Goal: Communication & Community: Answer question/provide support

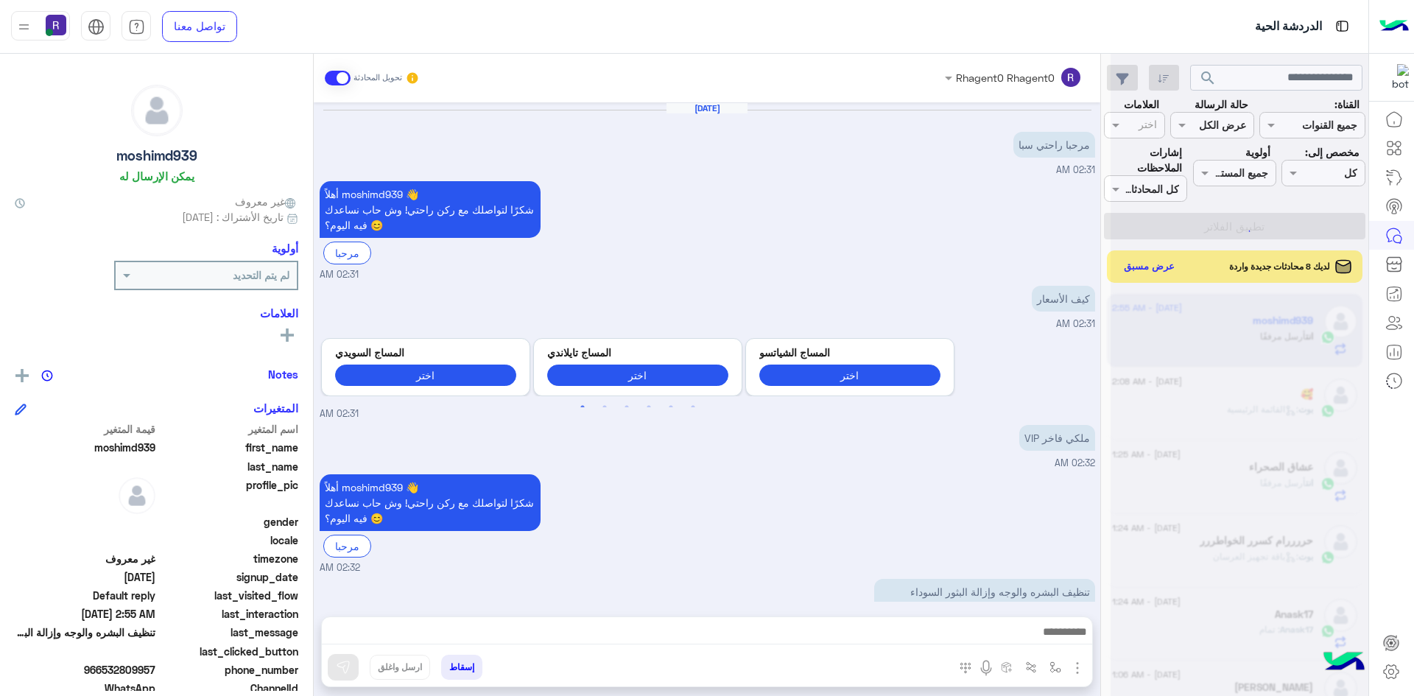
scroll to position [597, 0]
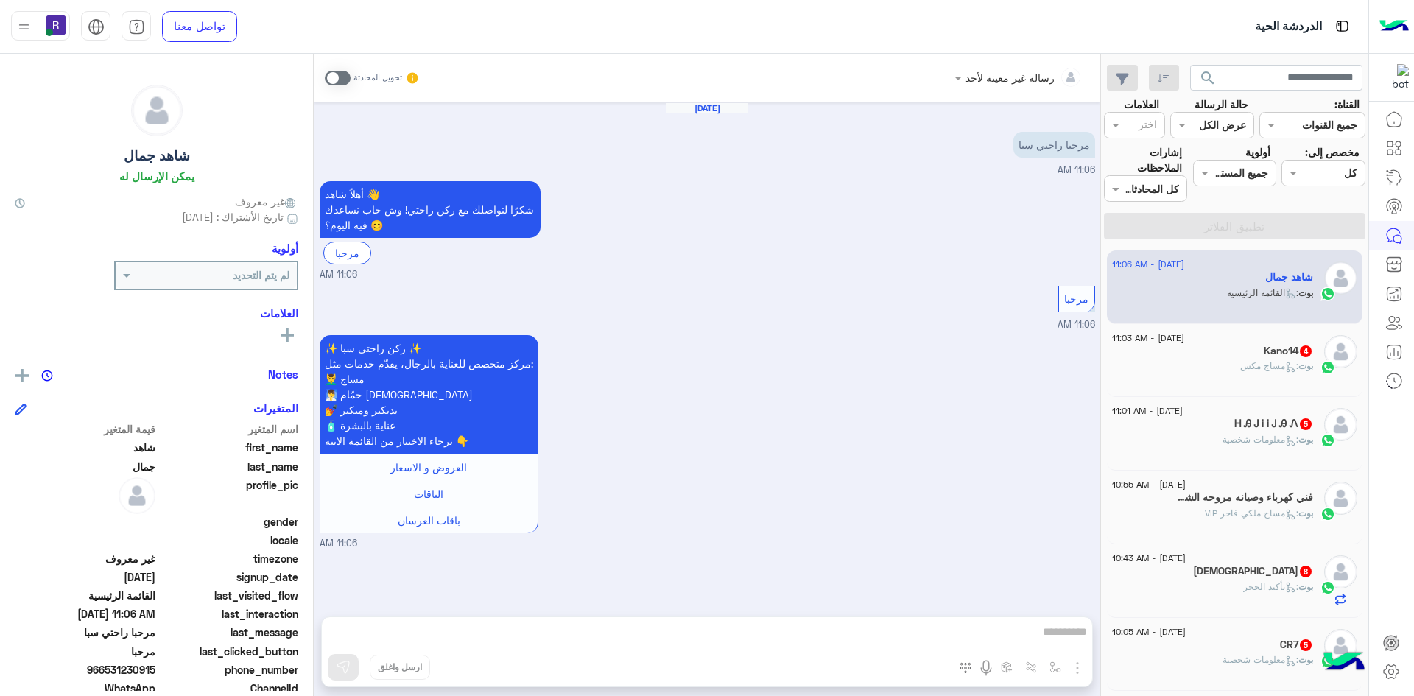
click at [1226, 359] on div "بوت : مساج مكس" at bounding box center [1212, 372] width 201 height 26
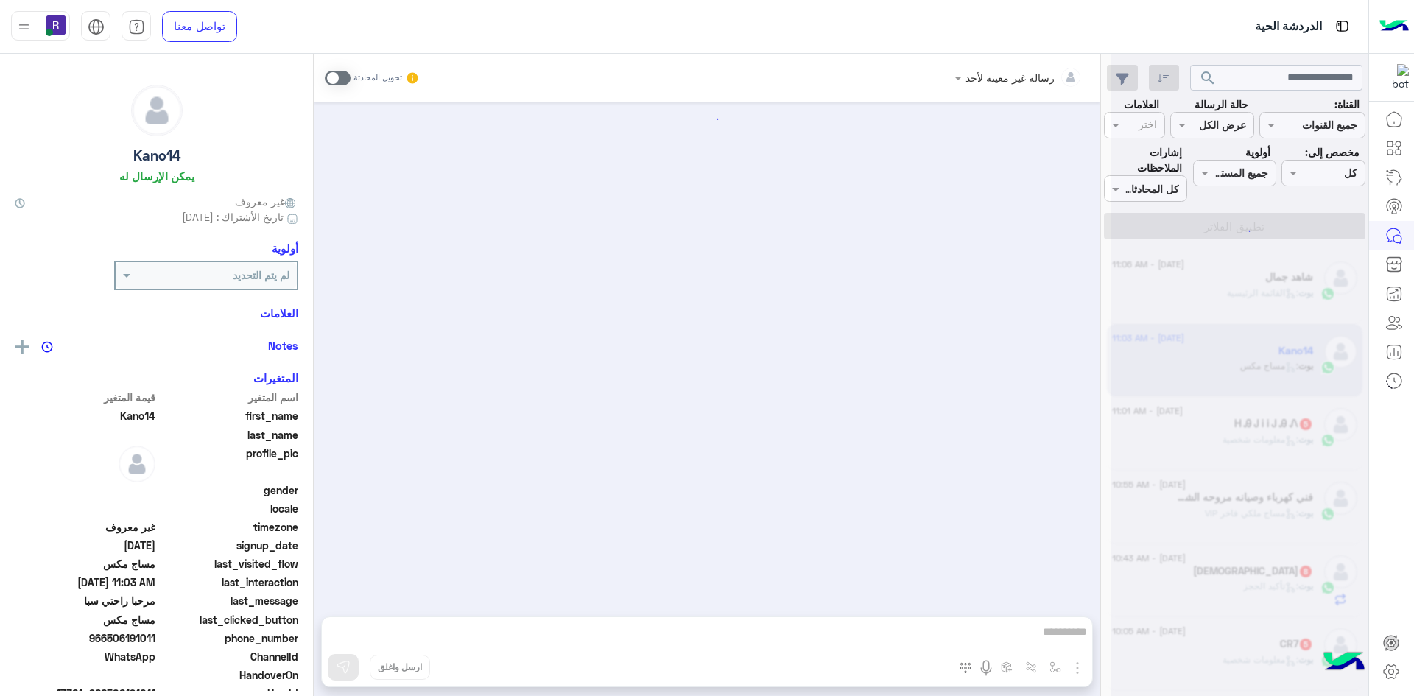
scroll to position [428, 0]
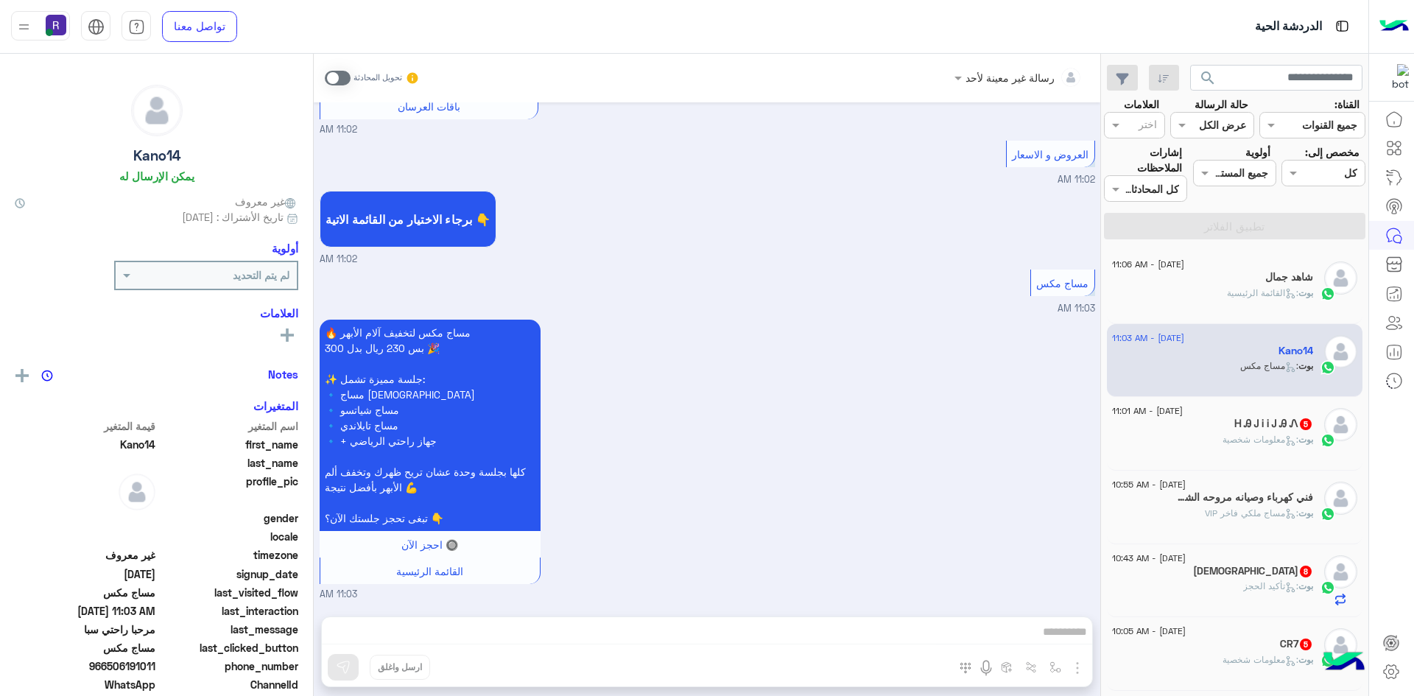
click at [1226, 434] on span ": معلومات شخصية" at bounding box center [1261, 439] width 76 height 11
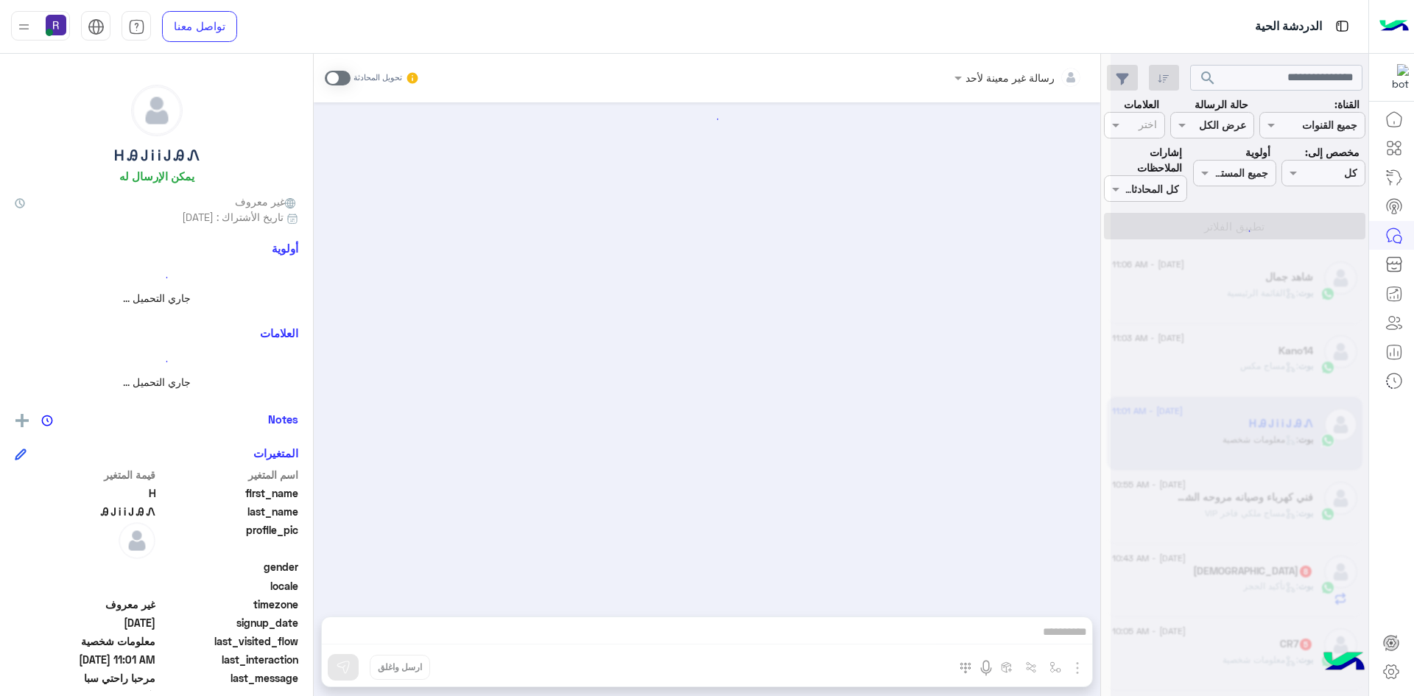
scroll to position [556, 0]
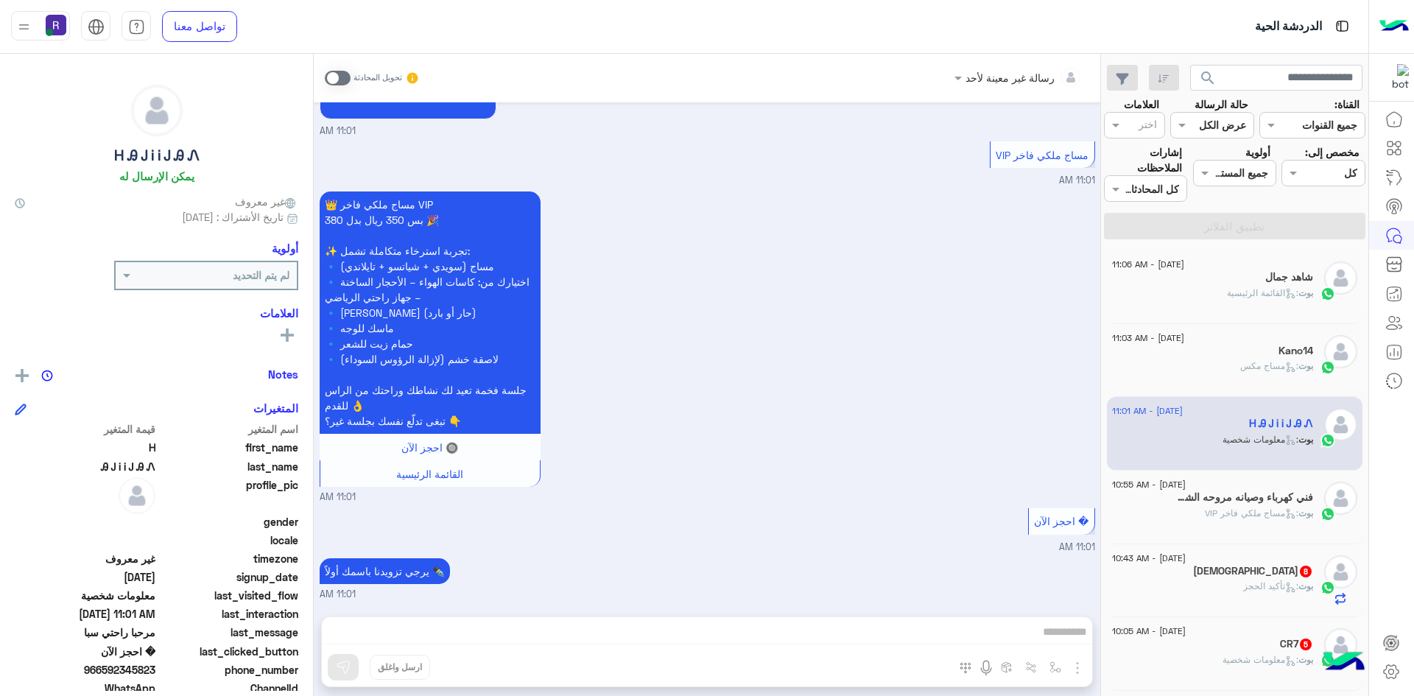
click at [1225, 580] on div "بوت : تأكيد الحجز" at bounding box center [1212, 593] width 201 height 26
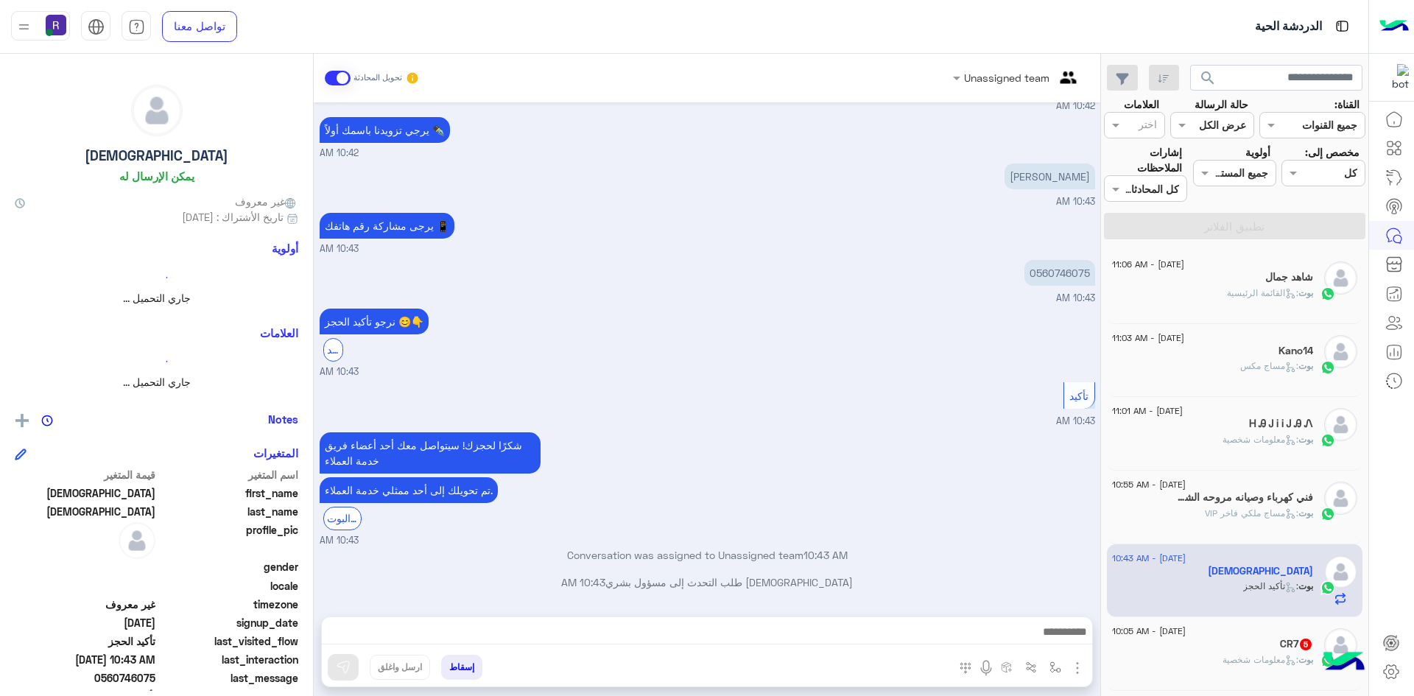
scroll to position [147, 0]
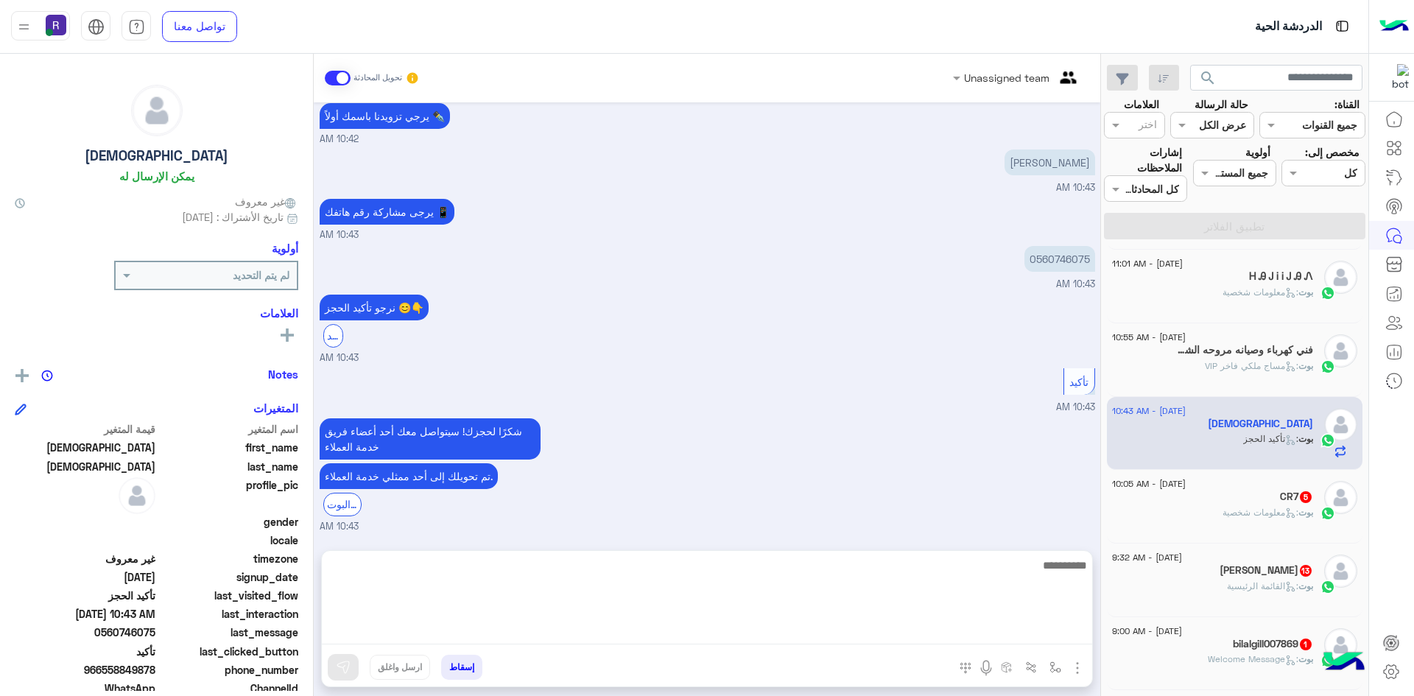
click at [924, 625] on textarea at bounding box center [707, 600] width 770 height 88
type textarea "**********"
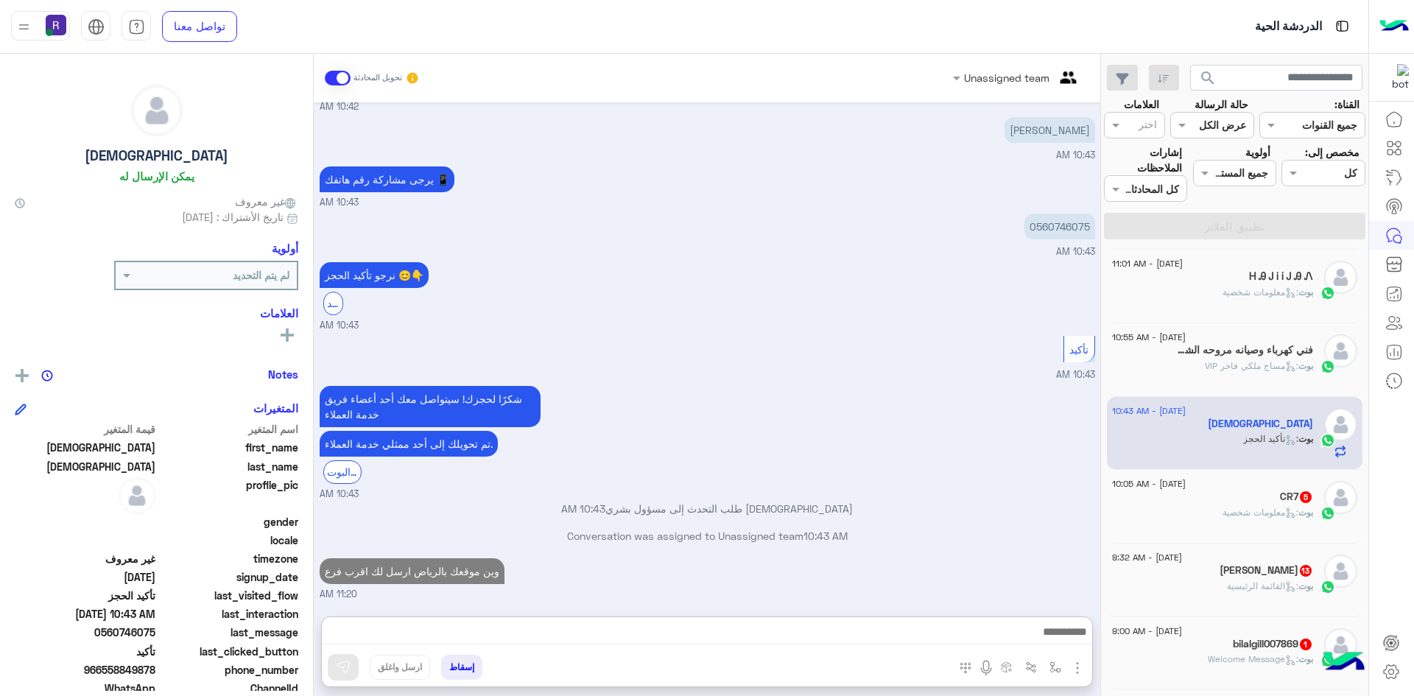
click at [1260, 507] on span ": معلومات شخصية" at bounding box center [1261, 512] width 76 height 11
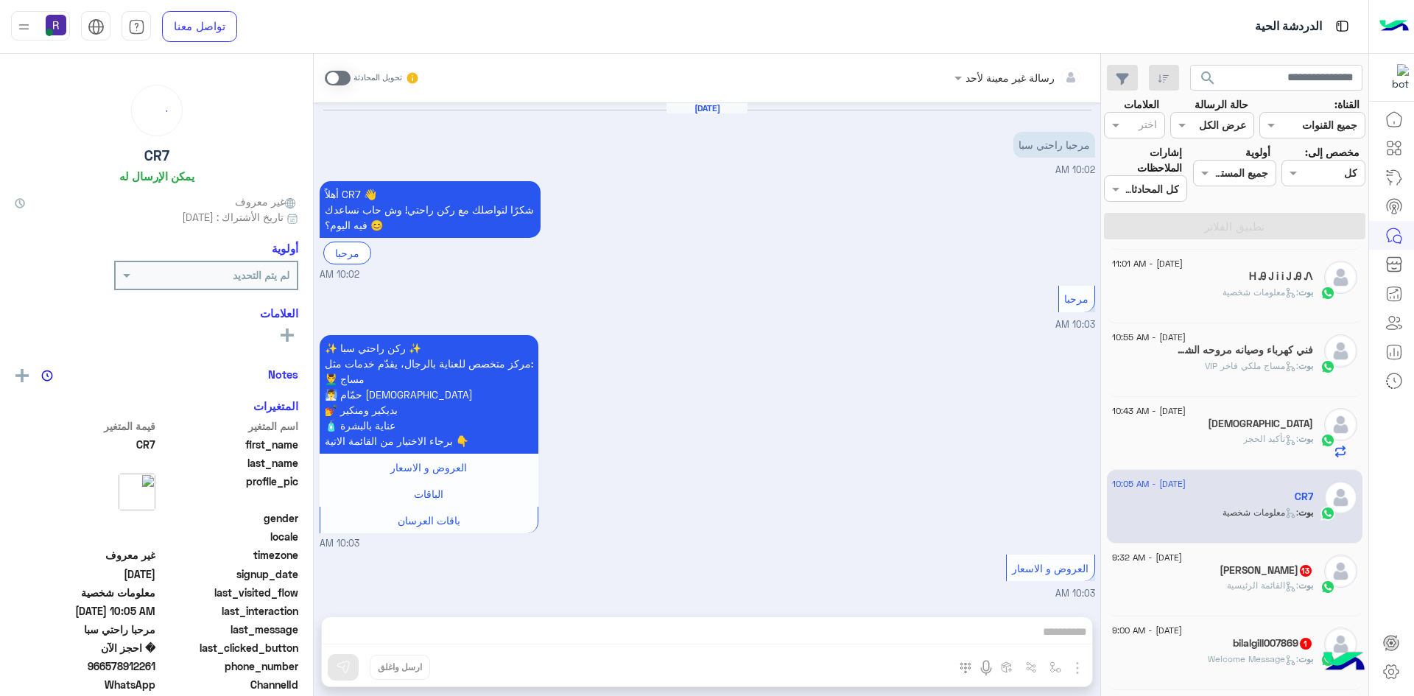
scroll to position [556, 0]
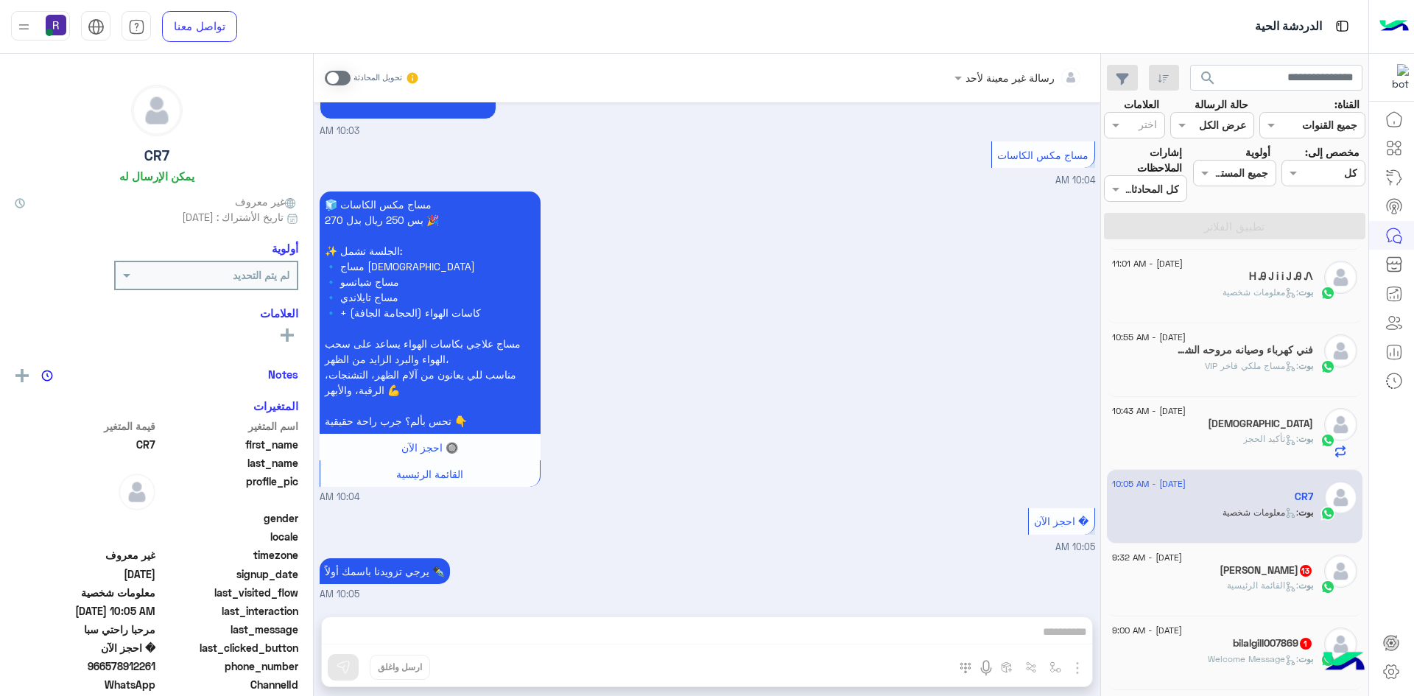
click at [1223, 564] on h5 "[PERSON_NAME] 13" at bounding box center [1267, 570] width 94 height 13
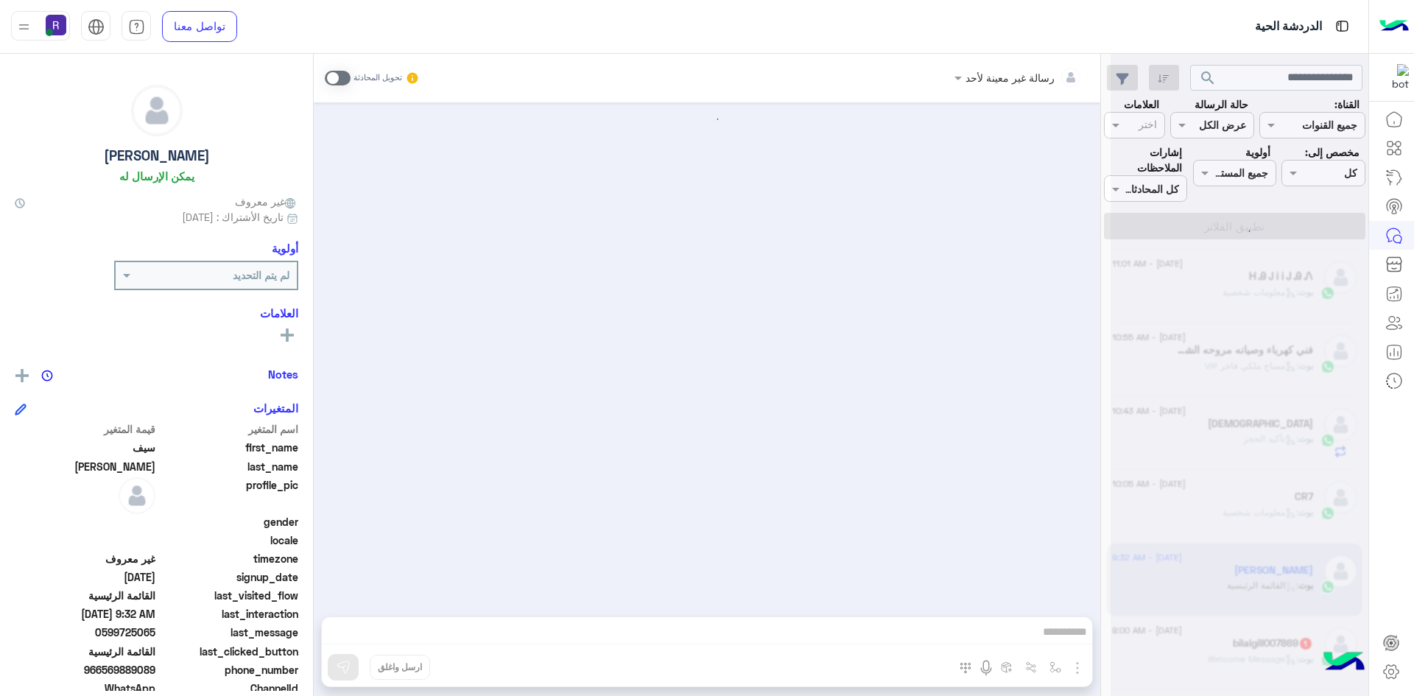
scroll to position [1961, 0]
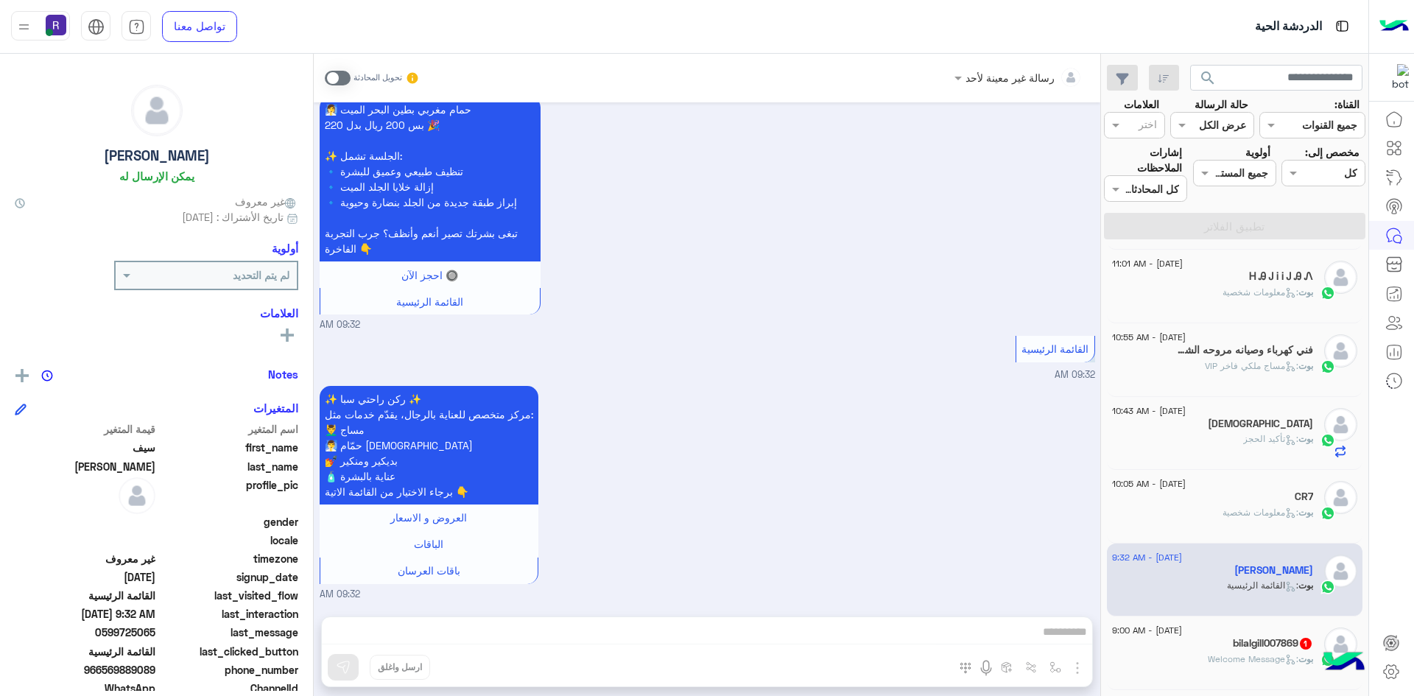
click at [1233, 637] on h5 "bilalgill007869 1" at bounding box center [1273, 643] width 80 height 13
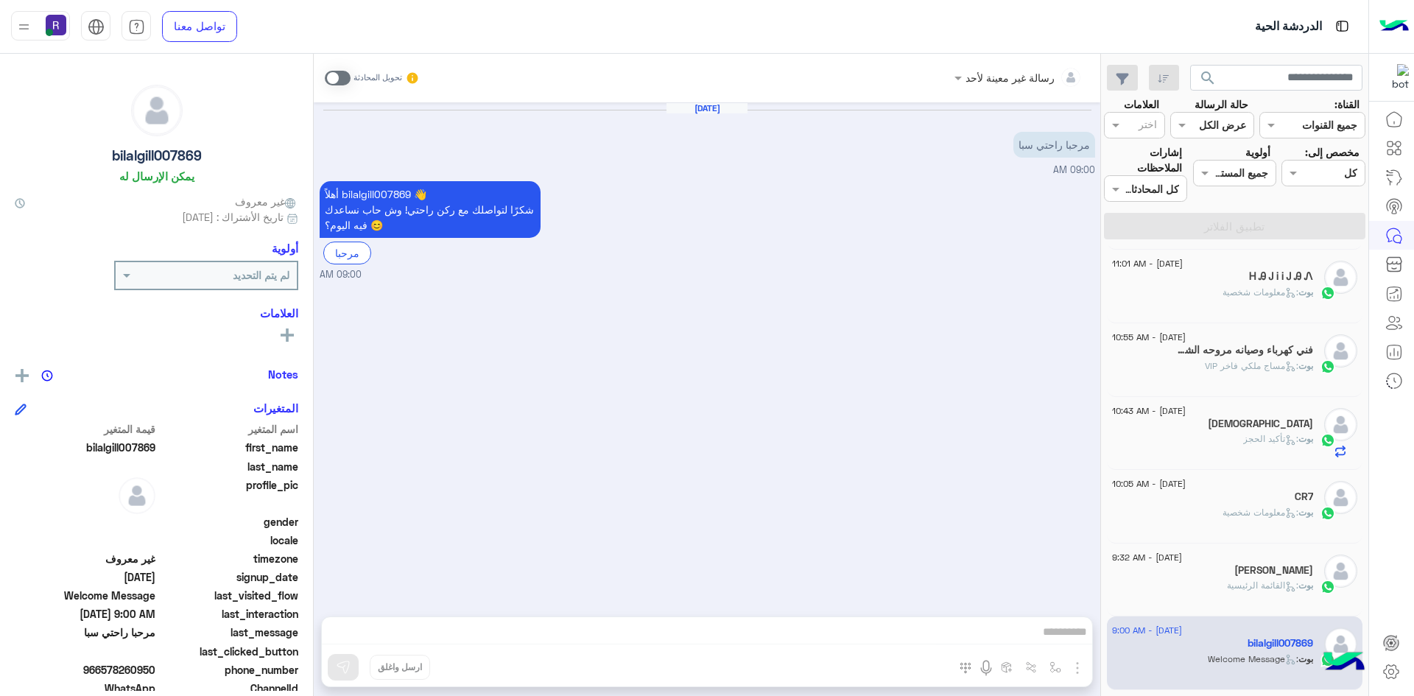
scroll to position [295, 0]
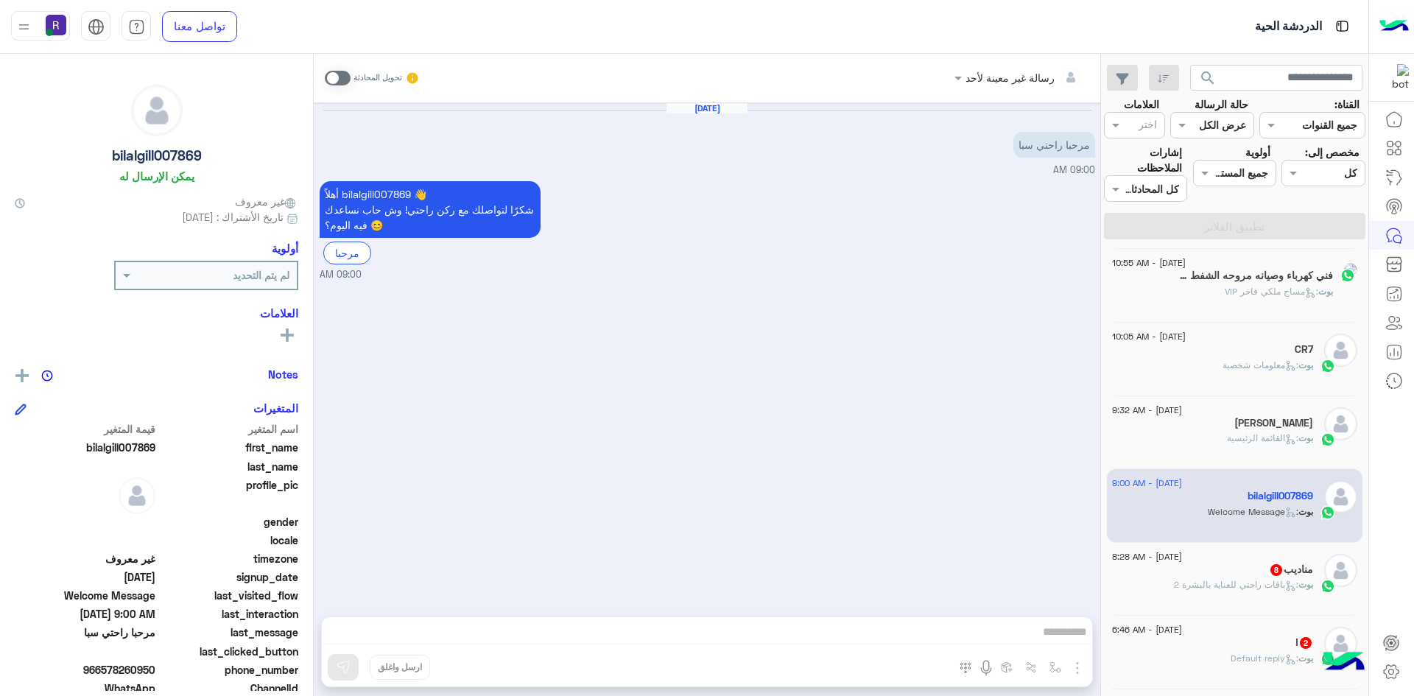
click at [1227, 563] on div "مناديب 8" at bounding box center [1212, 570] width 201 height 15
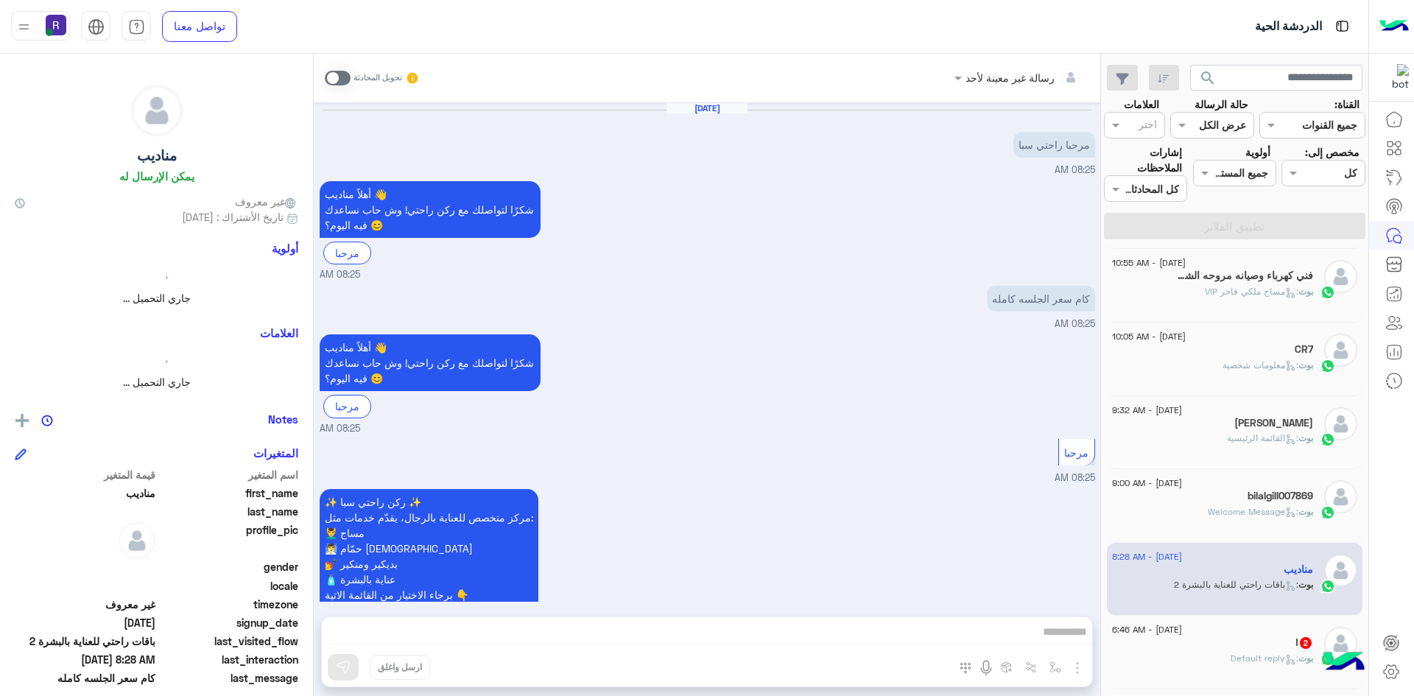
scroll to position [1402, 0]
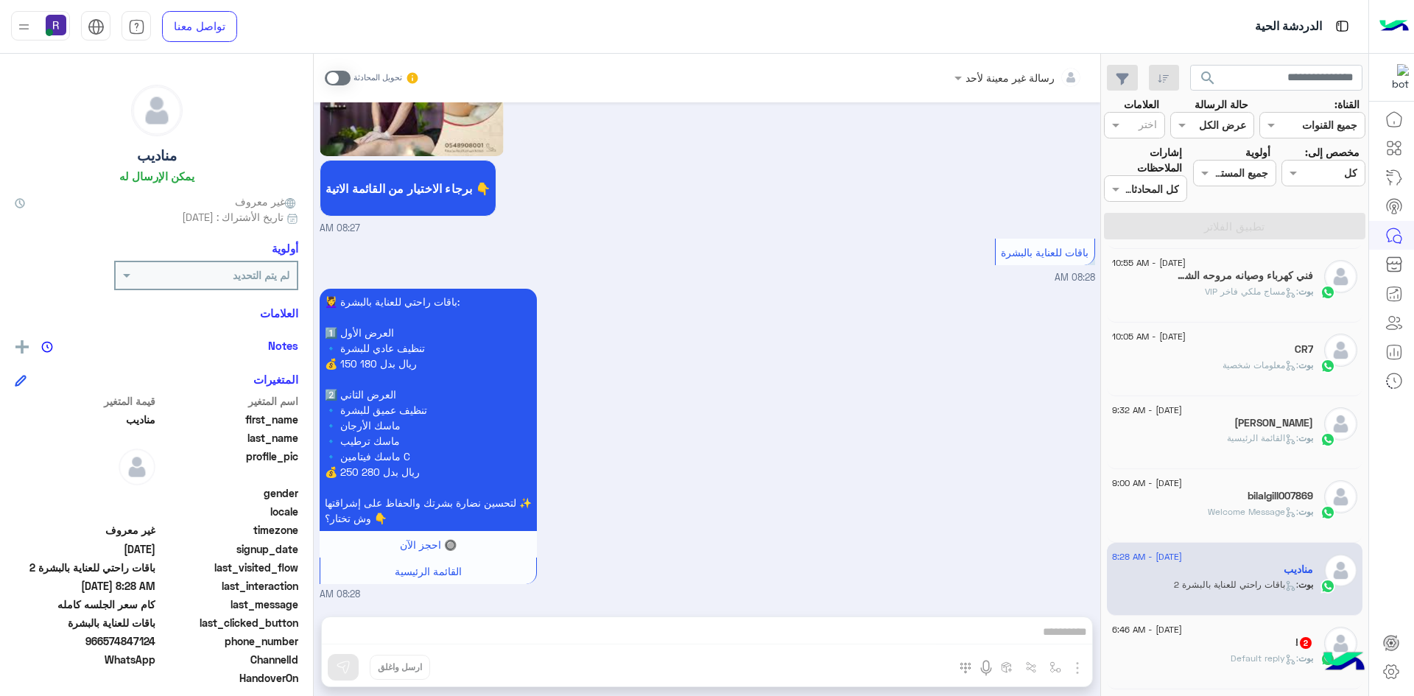
click at [1240, 636] on div "! 2" at bounding box center [1212, 643] width 201 height 15
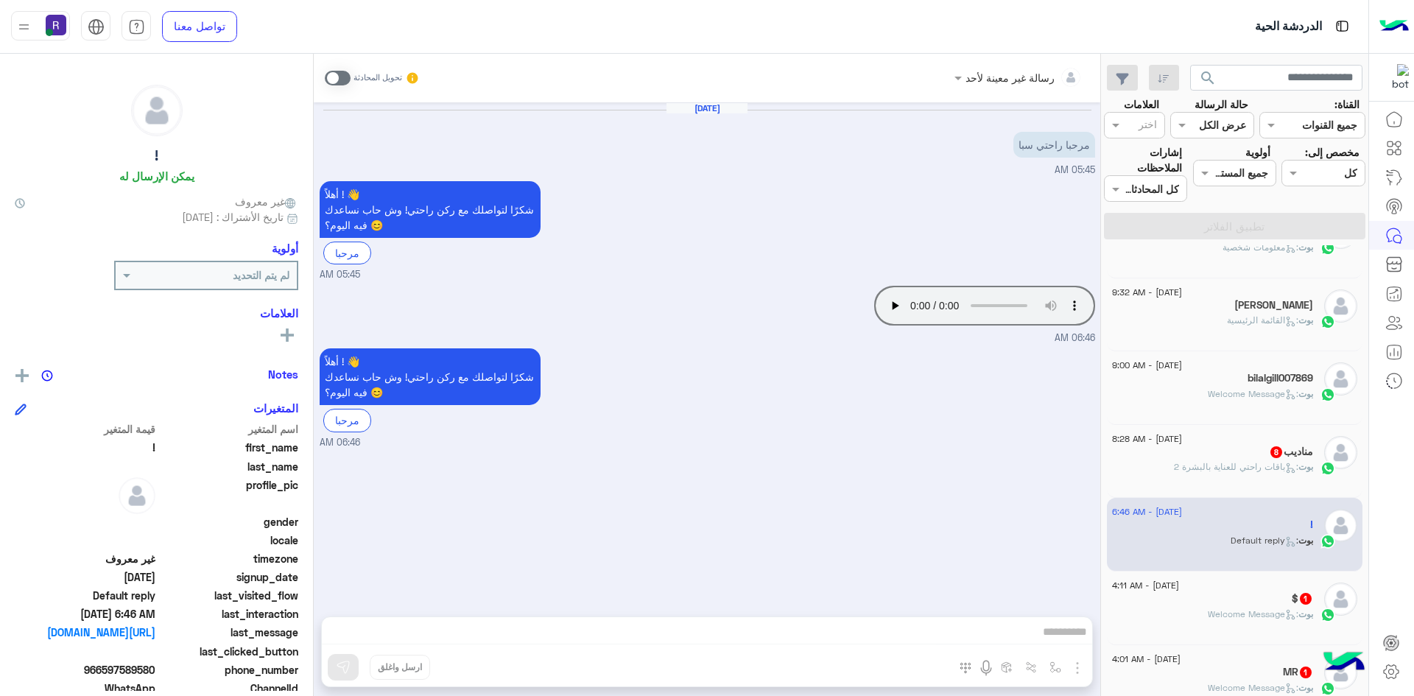
scroll to position [442, 0]
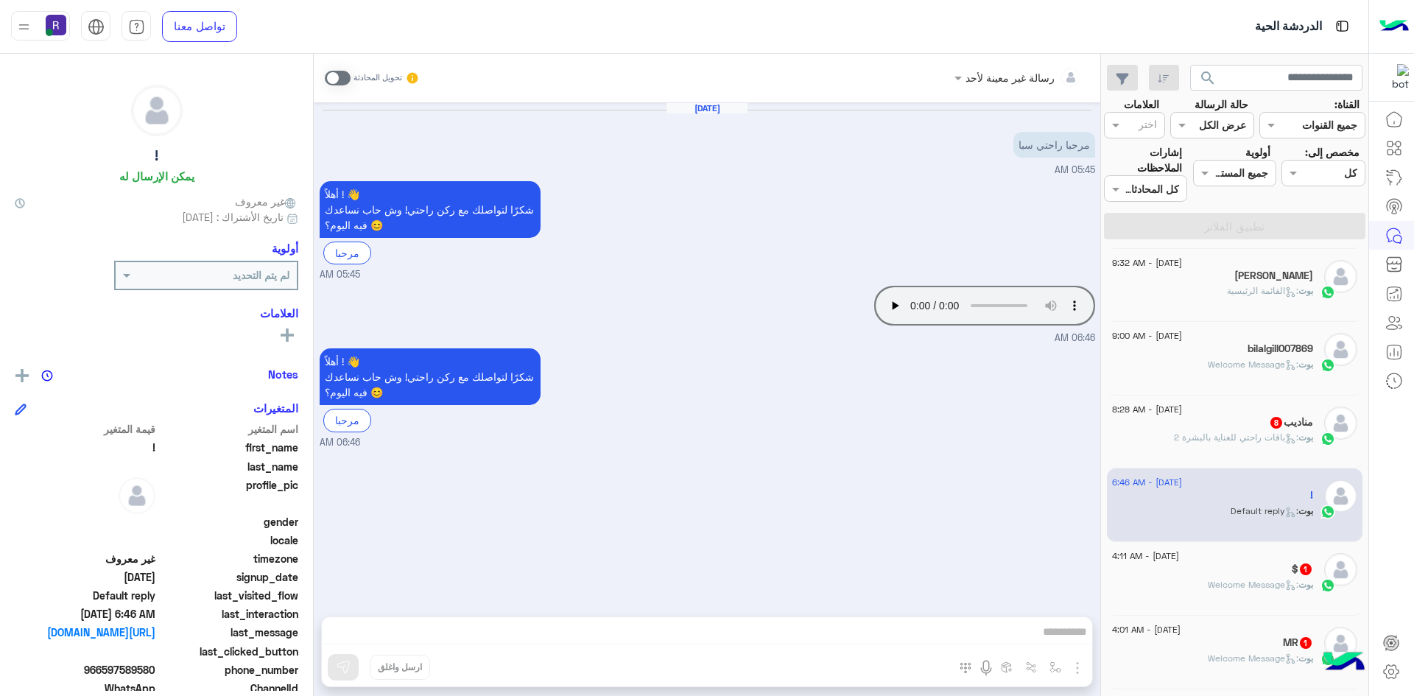
click at [1233, 407] on div "[DATE] - 8:28 AM" at bounding box center [1212, 412] width 201 height 10
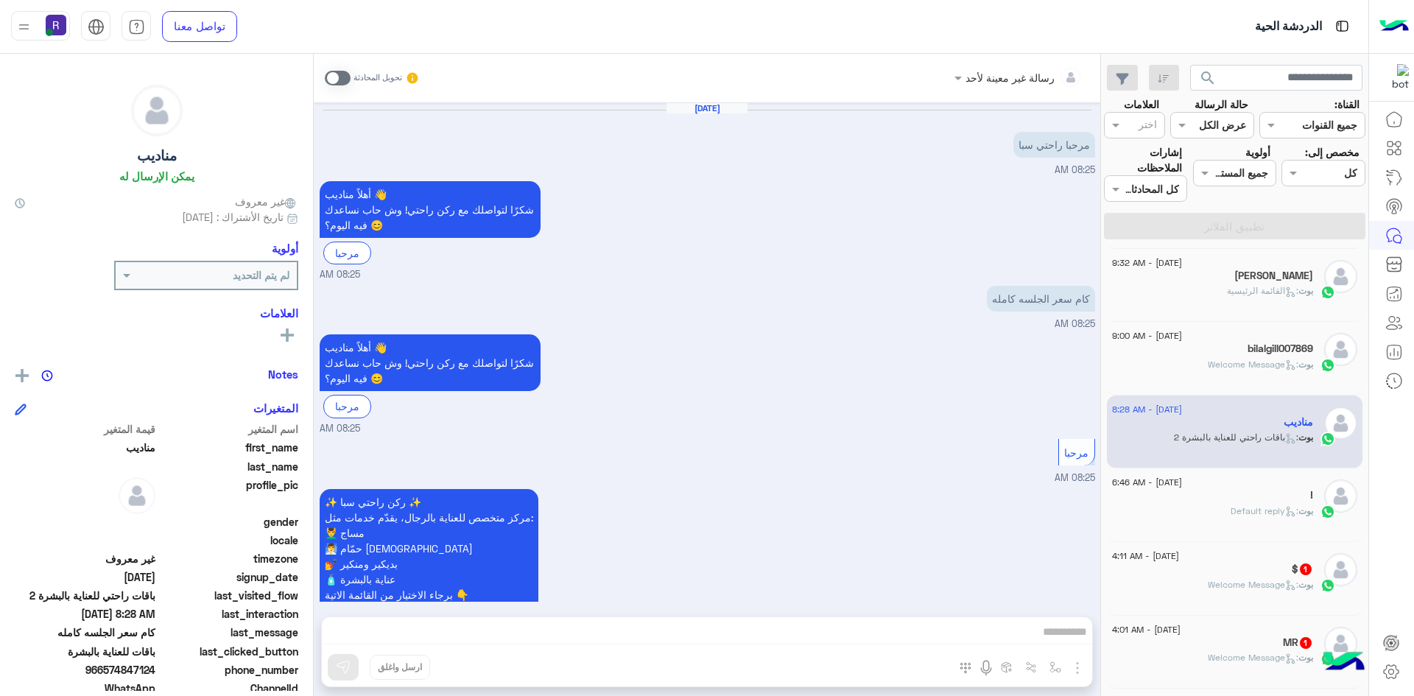
scroll to position [1402, 0]
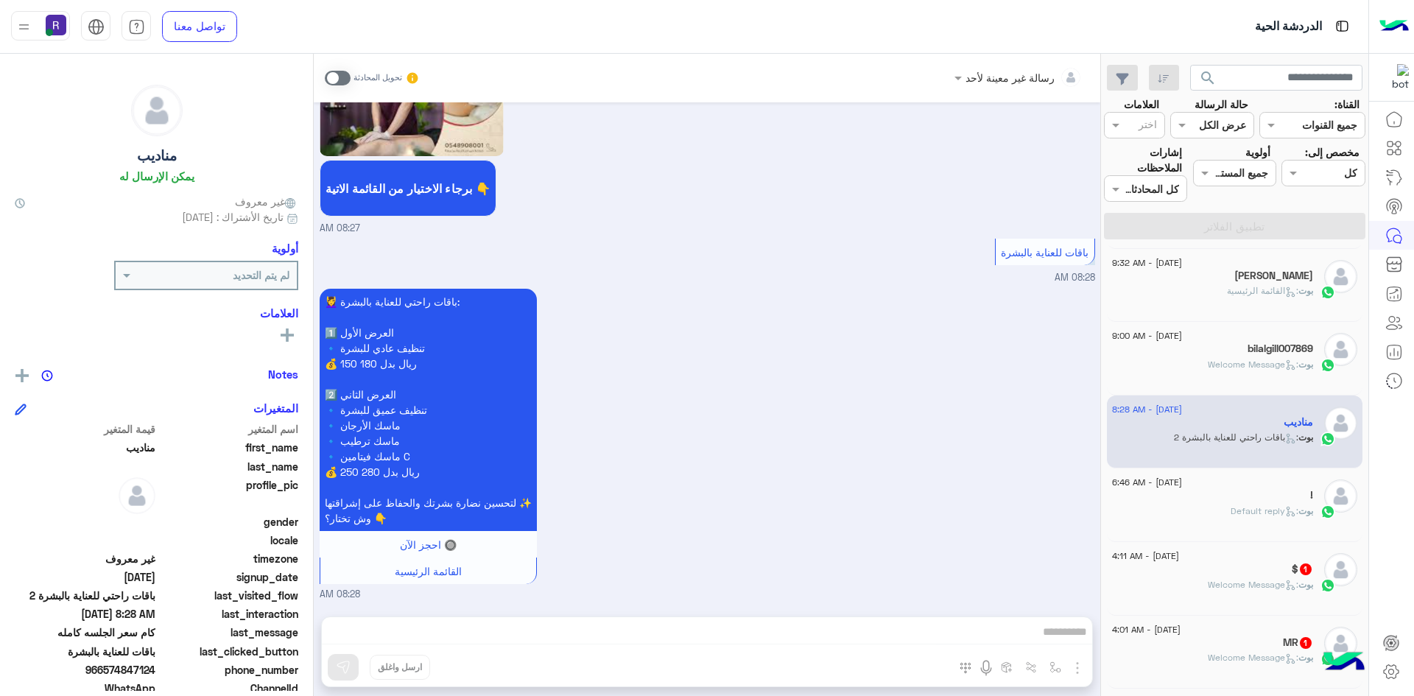
click at [1237, 563] on div "$ 1" at bounding box center [1212, 570] width 201 height 15
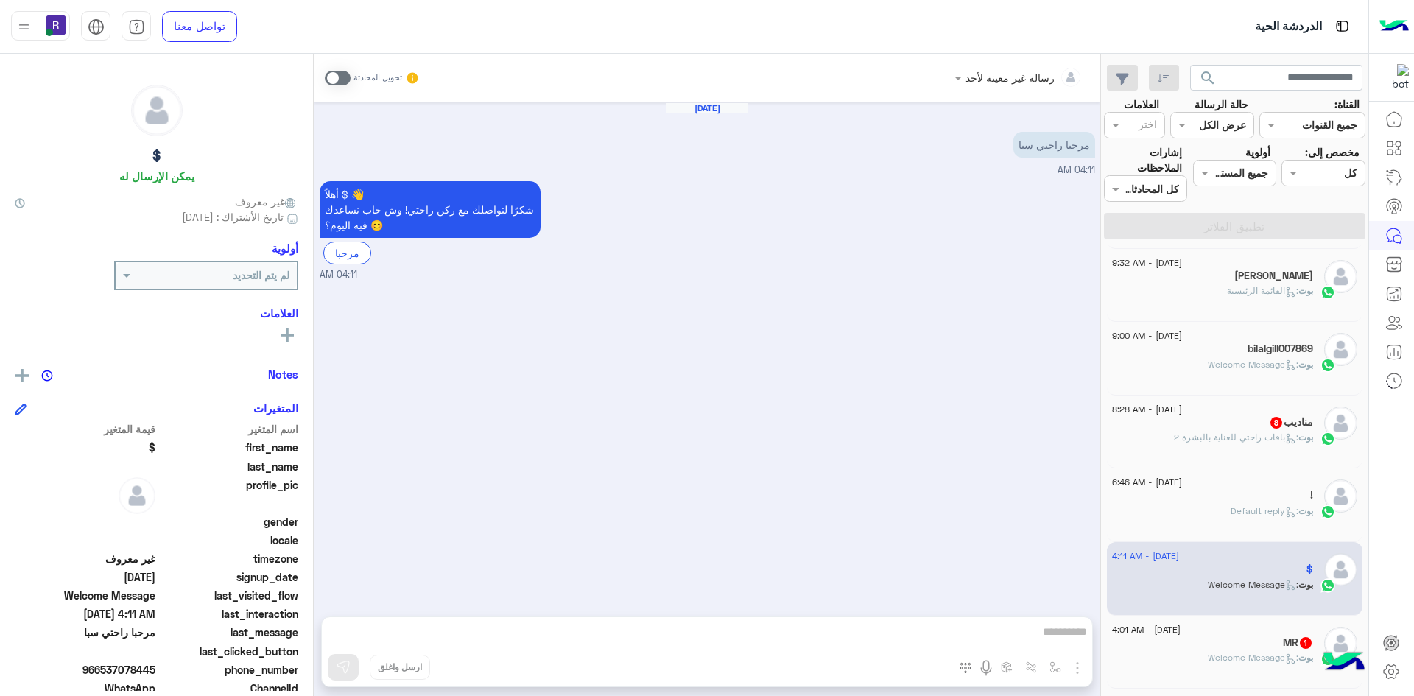
click at [1238, 636] on div "MR 1" at bounding box center [1212, 643] width 201 height 15
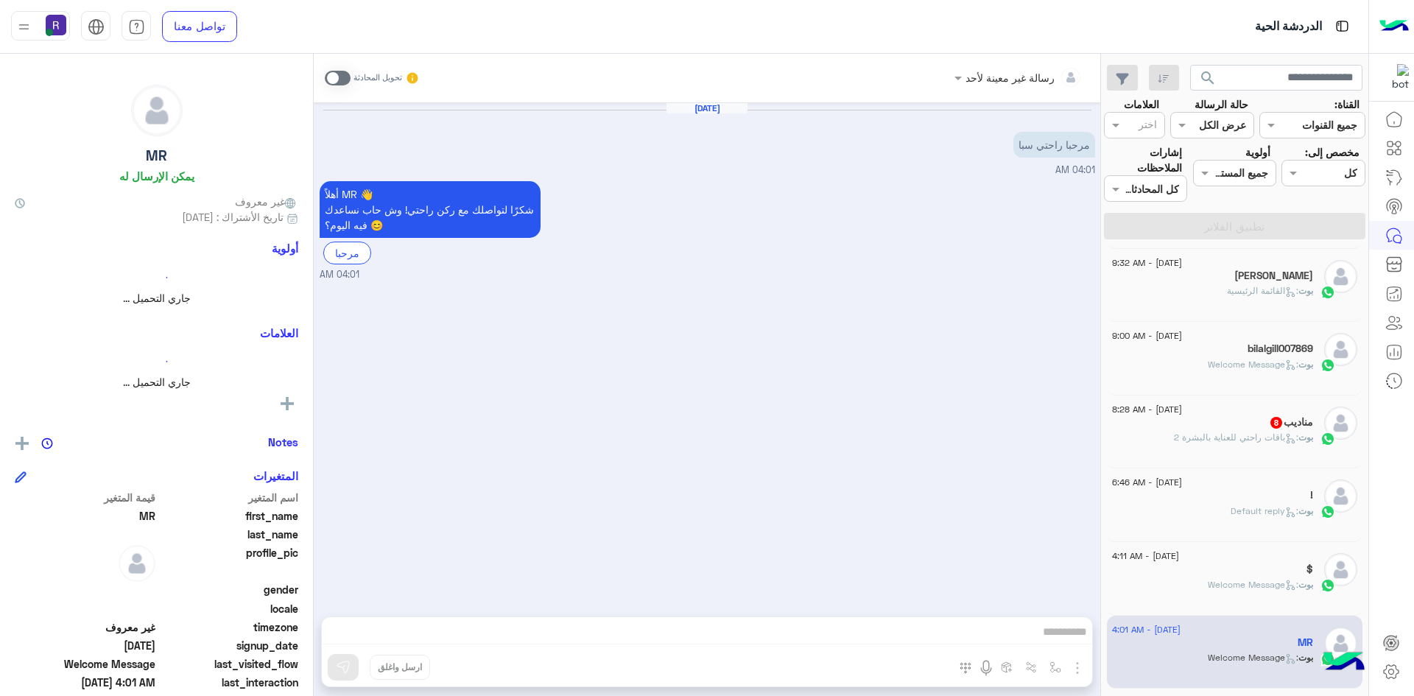
click at [1215, 416] on div "مناديب 8" at bounding box center [1212, 423] width 201 height 15
